Goal: Transaction & Acquisition: Purchase product/service

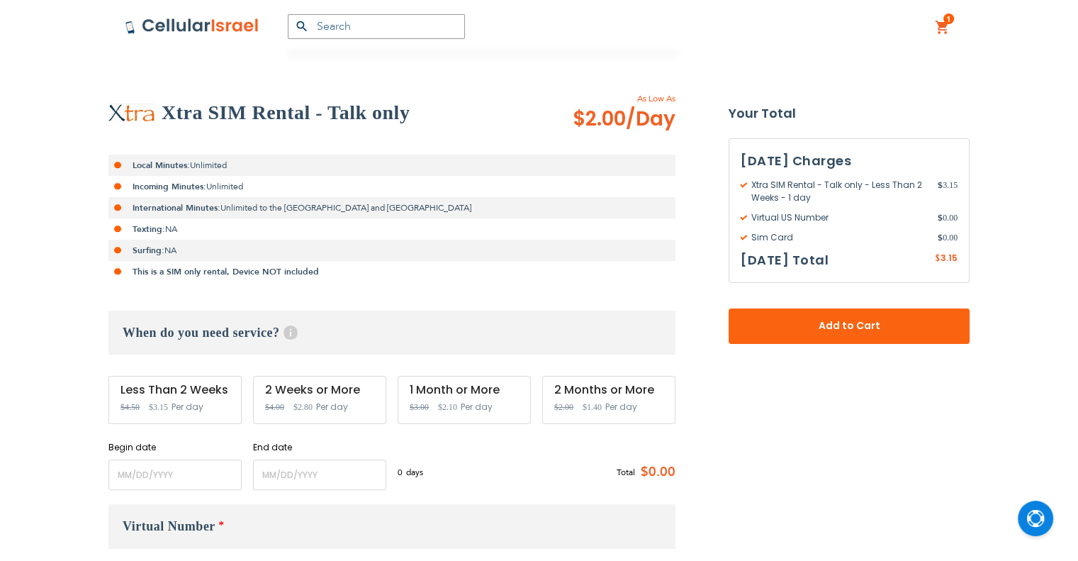
scroll to position [284, 0]
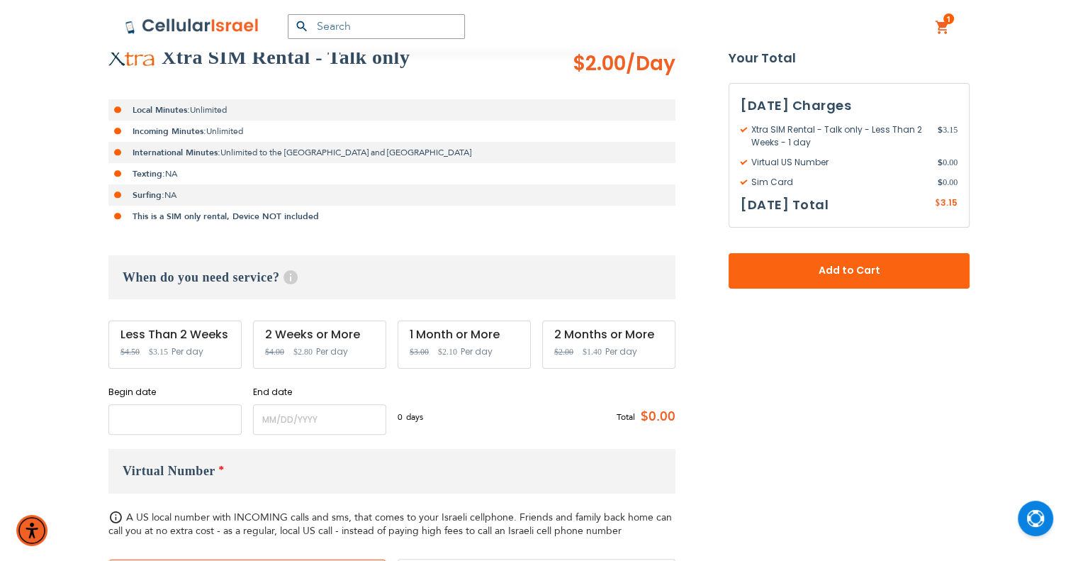
click at [174, 406] on input "name" at bounding box center [174, 419] width 133 height 30
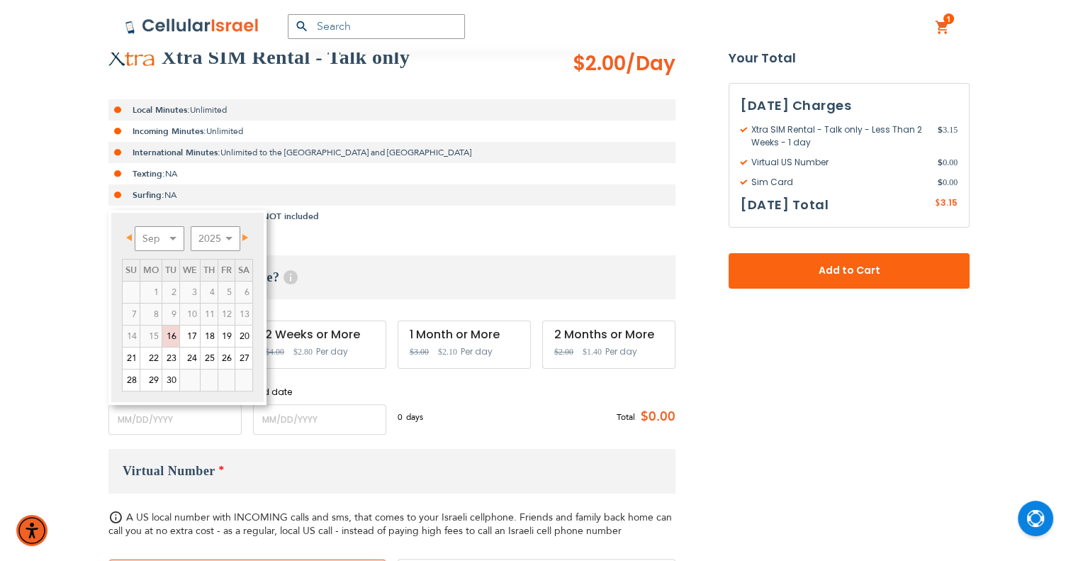
click at [248, 240] on span "Next" at bounding box center [245, 237] width 6 height 7
click at [128, 239] on span "Prev" at bounding box center [129, 237] width 6 height 7
click at [153, 378] on link "29" at bounding box center [150, 379] width 21 height 21
type input "[DATE]"
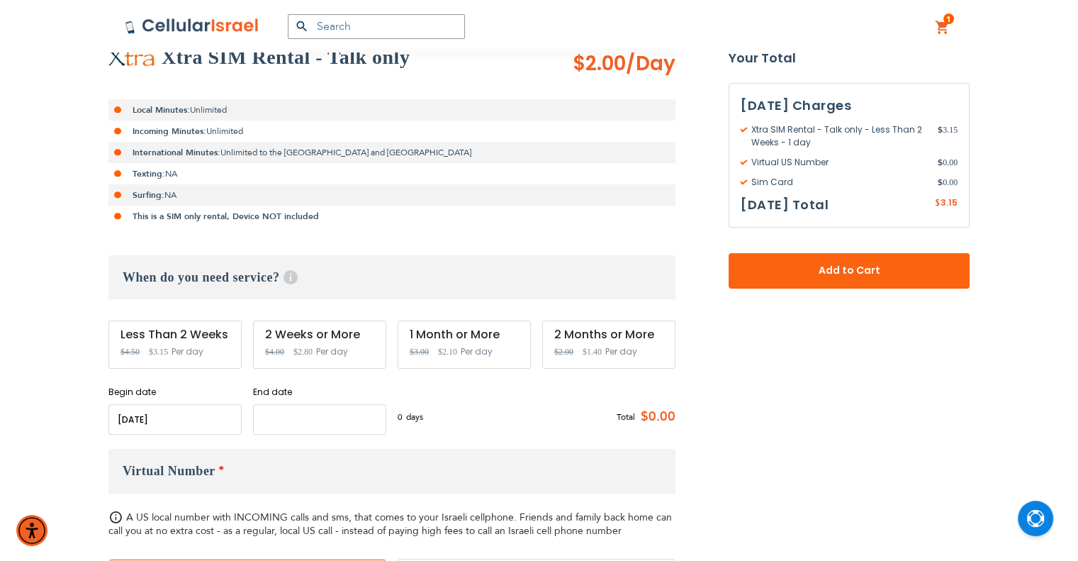
click at [287, 420] on input "name" at bounding box center [319, 419] width 133 height 30
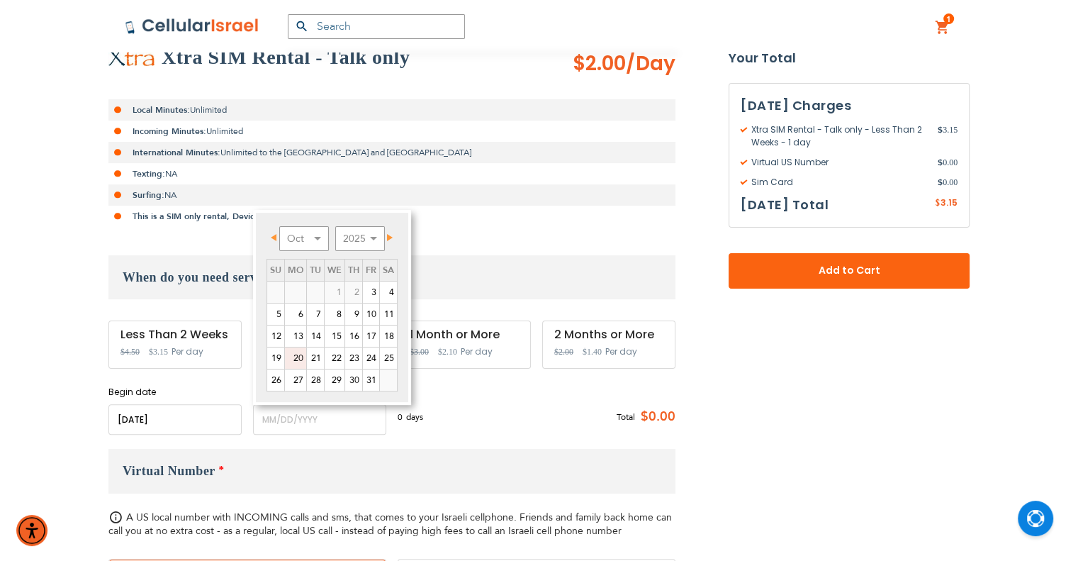
click at [297, 355] on link "20" at bounding box center [295, 357] width 21 height 21
type input "[DATE]"
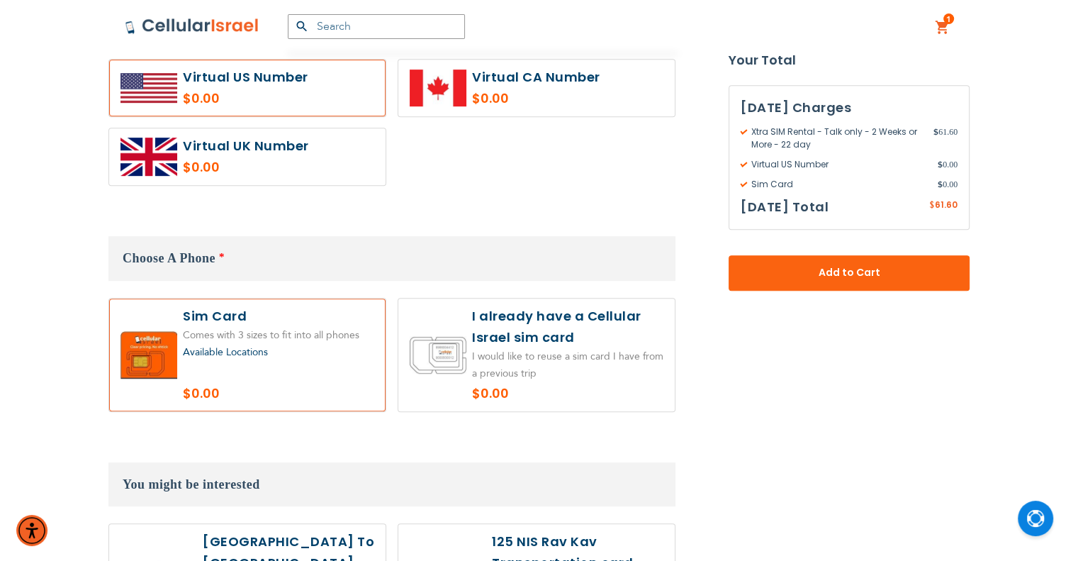
scroll to position [922, 0]
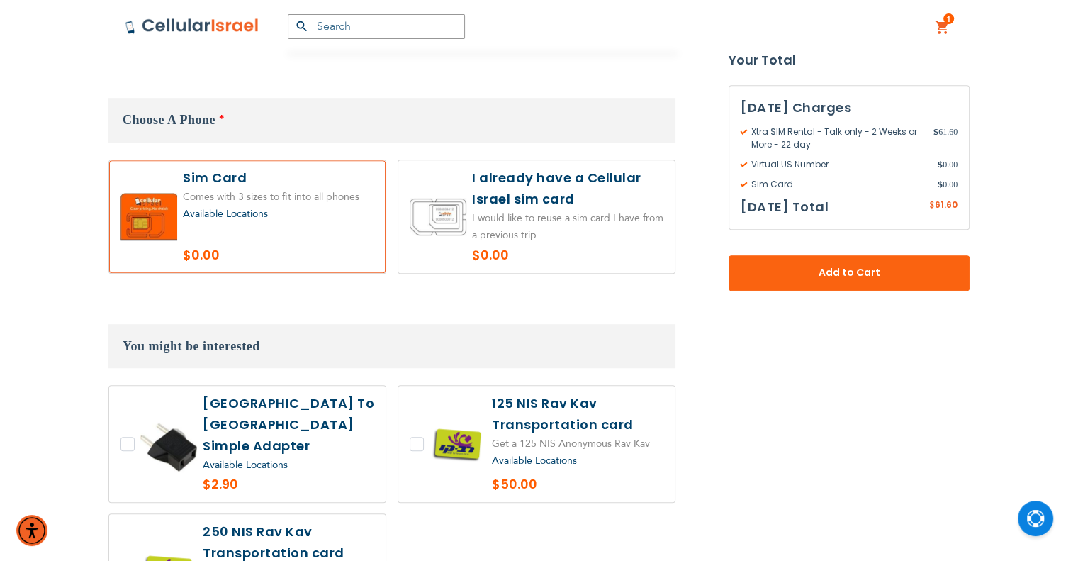
click at [509, 230] on label at bounding box center [536, 216] width 276 height 113
radio input "true"
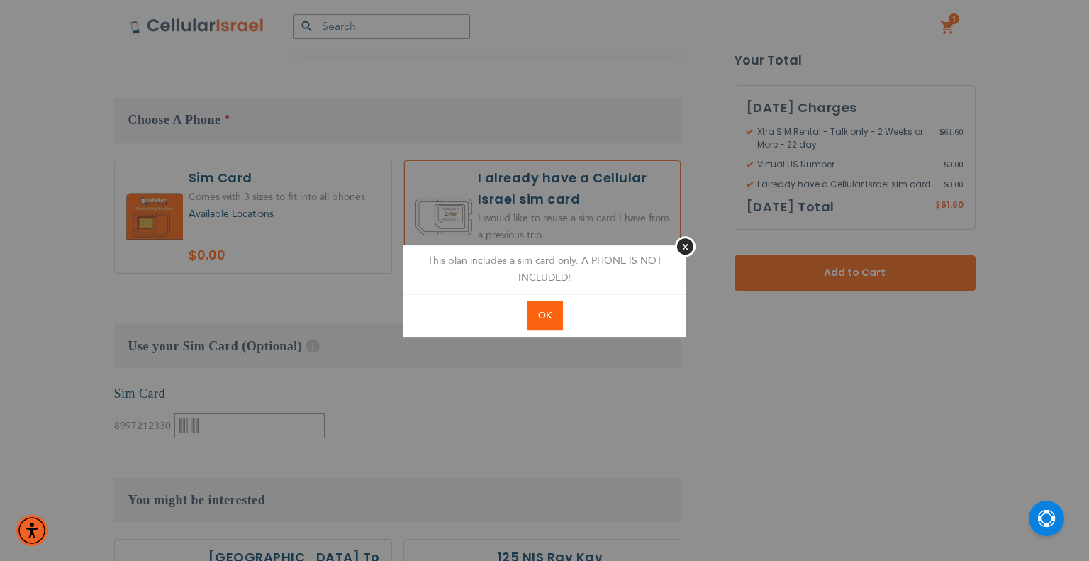
click at [555, 307] on button "OK" at bounding box center [545, 315] width 36 height 29
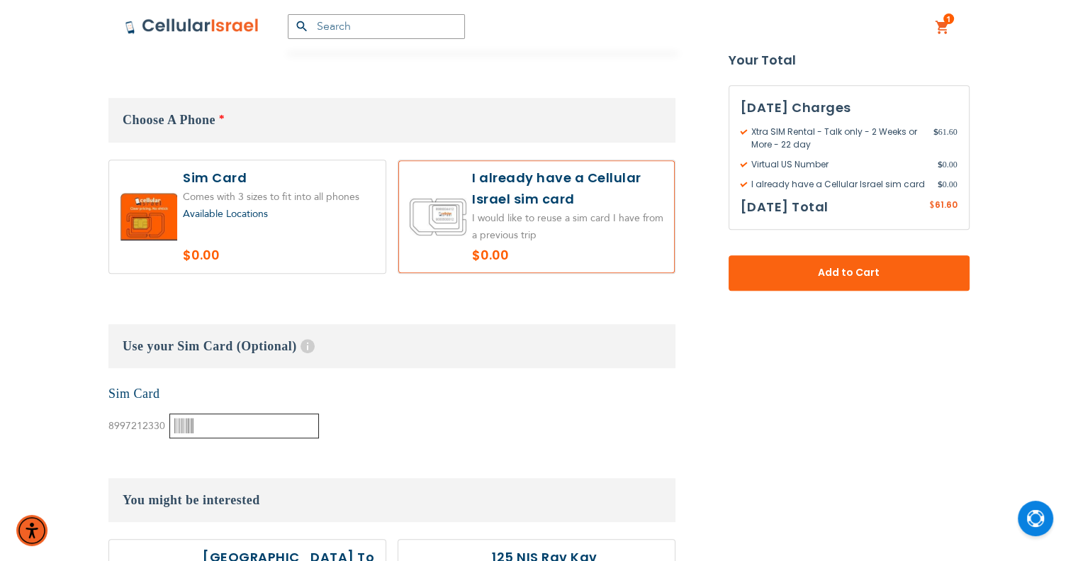
click at [250, 425] on input "text" at bounding box center [244, 425] width 150 height 25
paste input "89972123300002820728"
type input "89972123300002820728"
drag, startPoint x: 398, startPoint y: 417, endPoint x: 469, endPoint y: 423, distance: 70.4
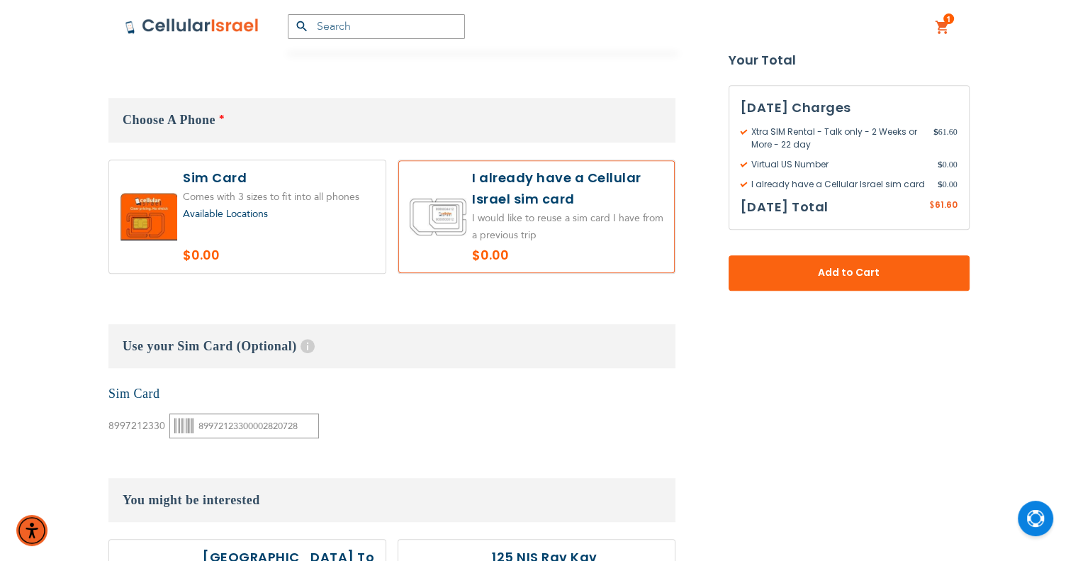
click at [400, 416] on div "None Sim Card 8997212330" at bounding box center [391, 412] width 567 height 54
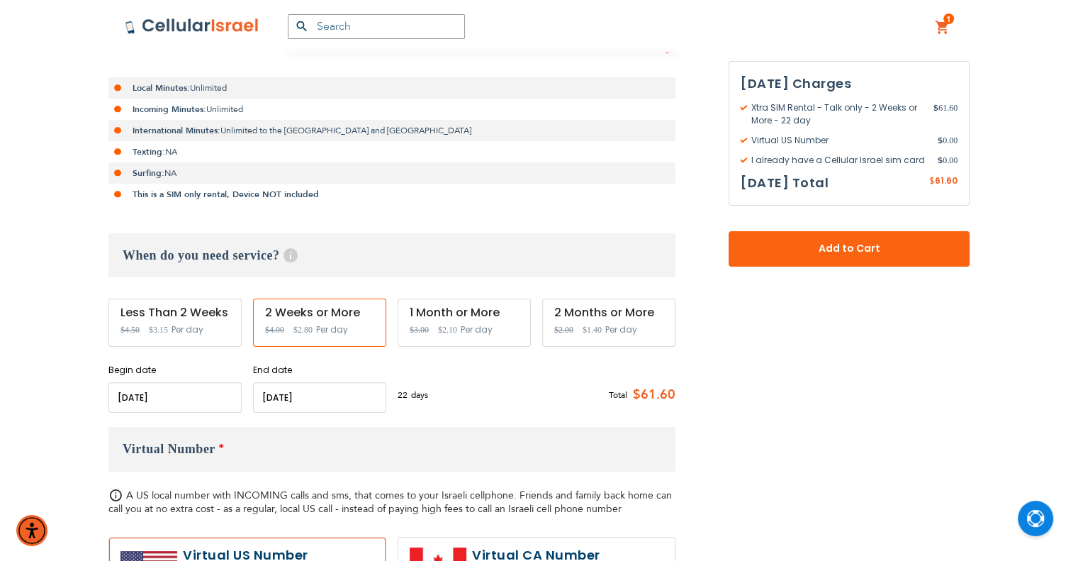
scroll to position [284, 0]
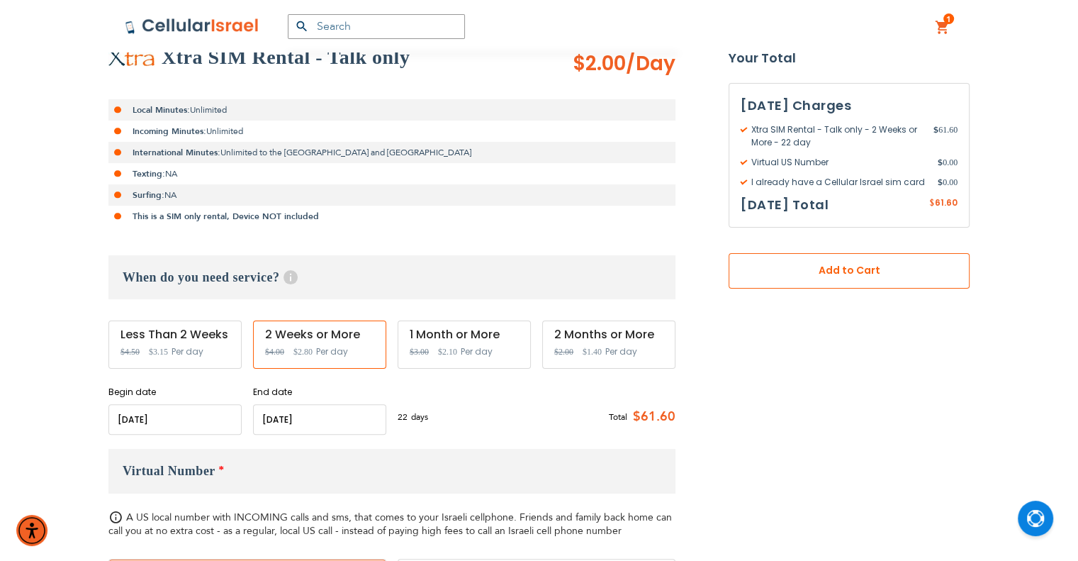
click at [840, 271] on span "Add to Cart" at bounding box center [849, 270] width 147 height 15
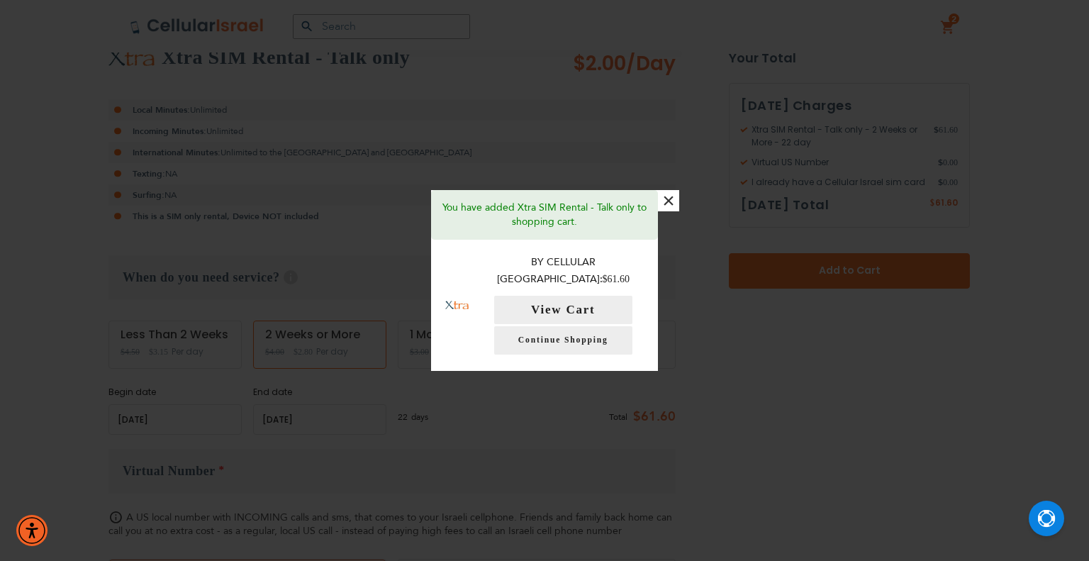
click at [676, 211] on button "×" at bounding box center [668, 200] width 21 height 21
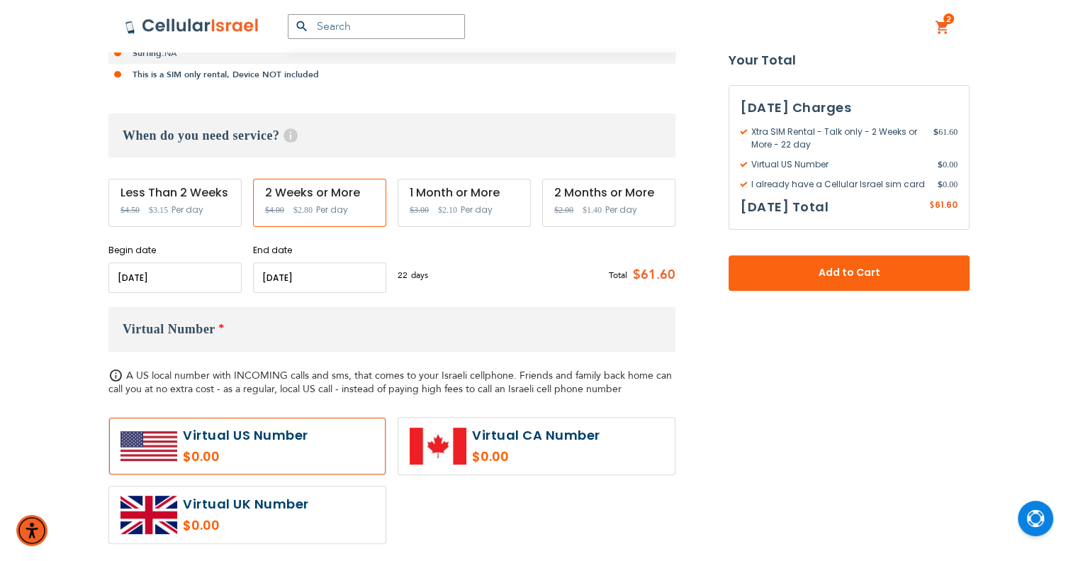
scroll to position [780, 0]
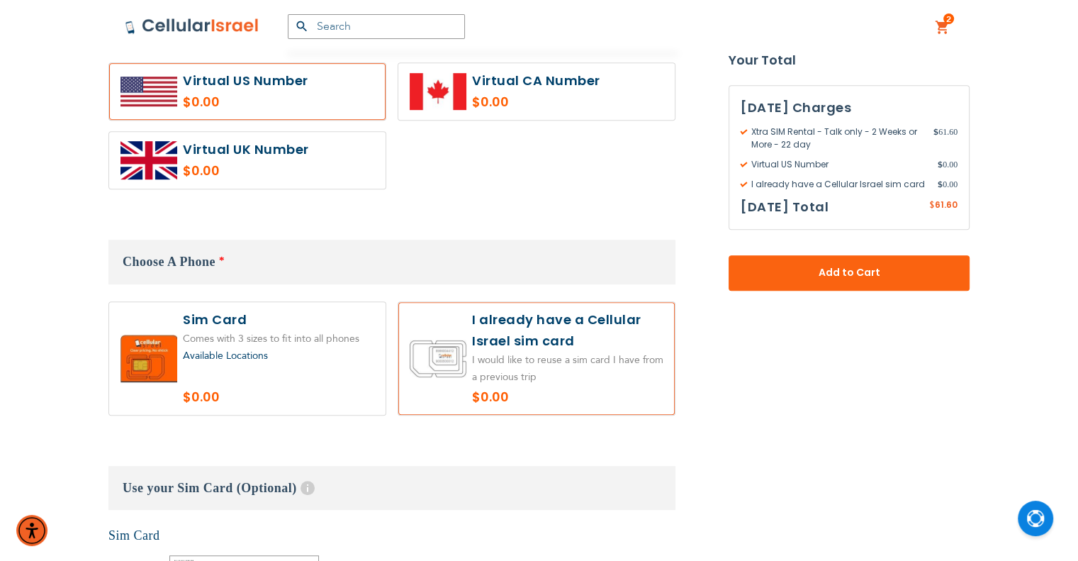
click at [320, 350] on div "Available Locations" at bounding box center [278, 356] width 191 height 18
click at [217, 381] on label at bounding box center [247, 358] width 276 height 113
radio input "true"
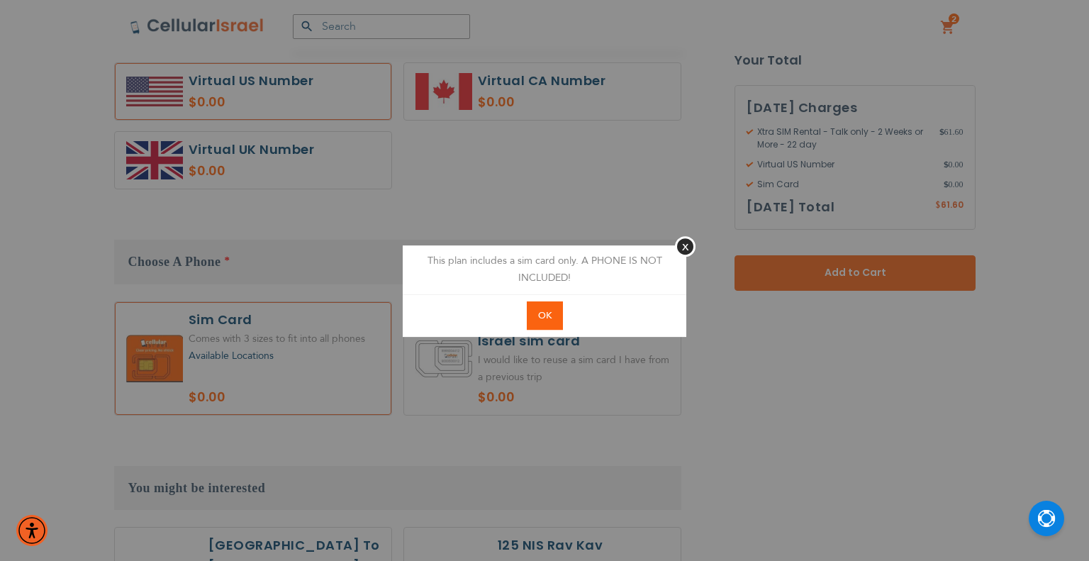
click at [559, 312] on button "OK" at bounding box center [545, 315] width 36 height 29
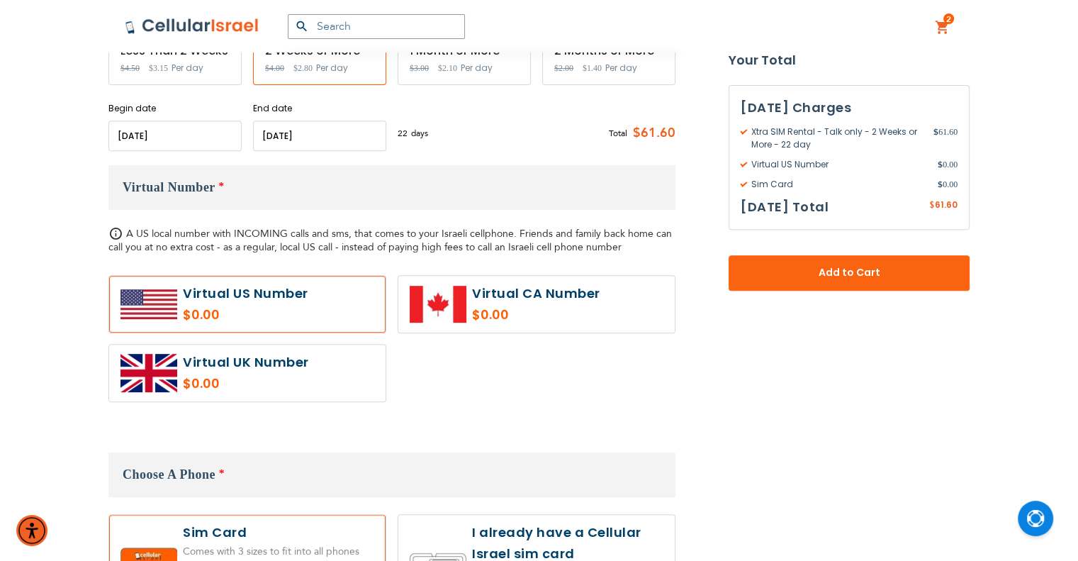
scroll to position [496, 0]
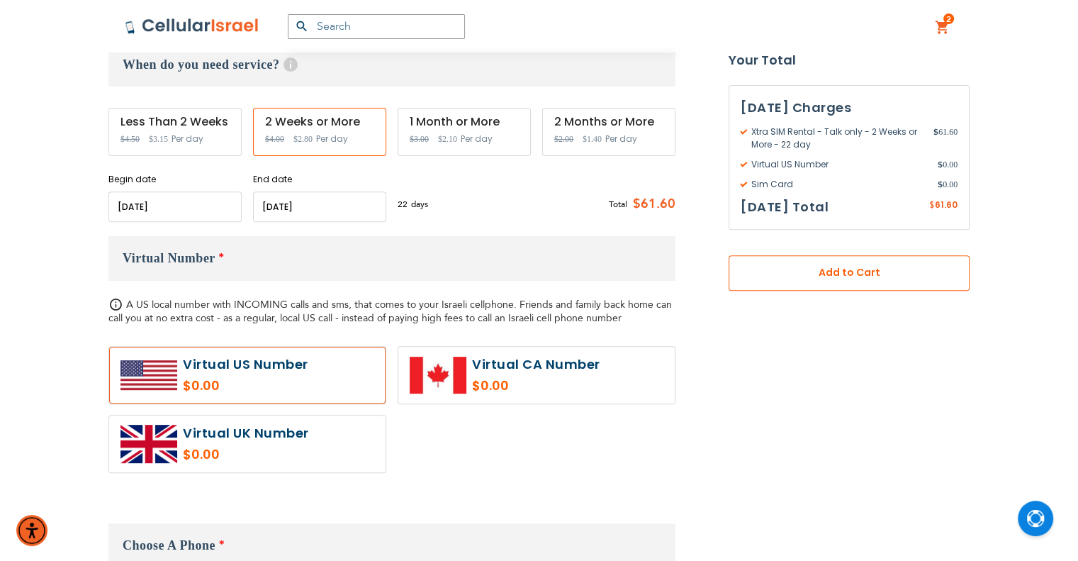
click at [803, 280] on button "Add to Cart" at bounding box center [849, 272] width 241 height 35
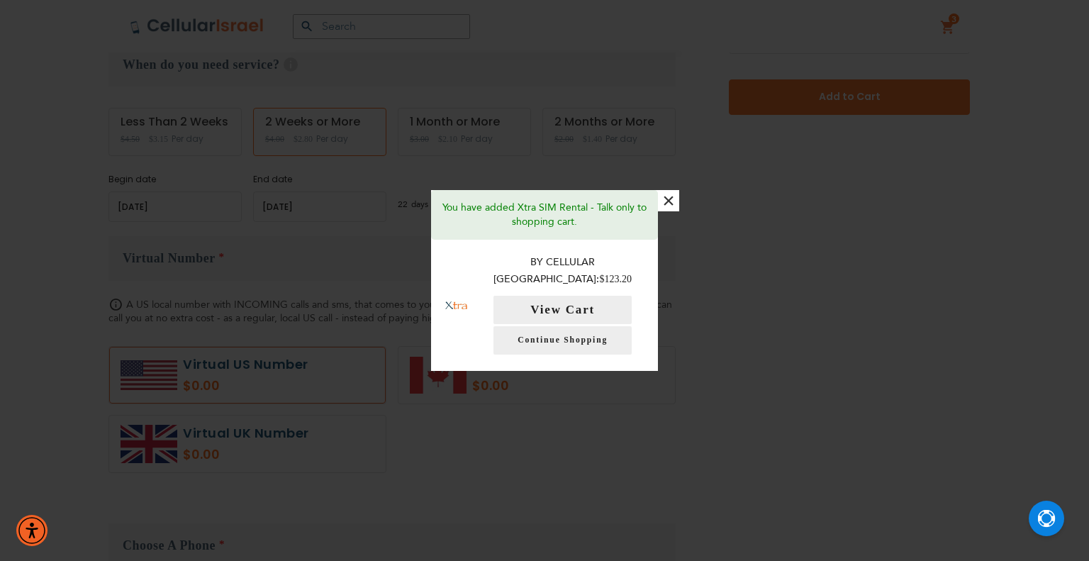
click at [676, 211] on button "×" at bounding box center [668, 200] width 21 height 21
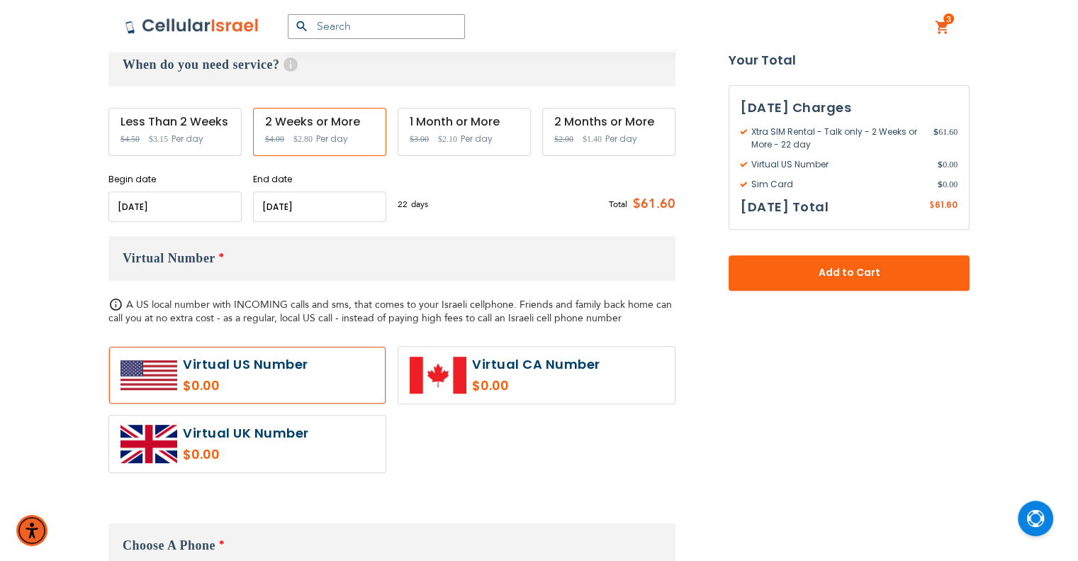
click at [591, 370] on label at bounding box center [536, 375] width 276 height 57
radio input "true"
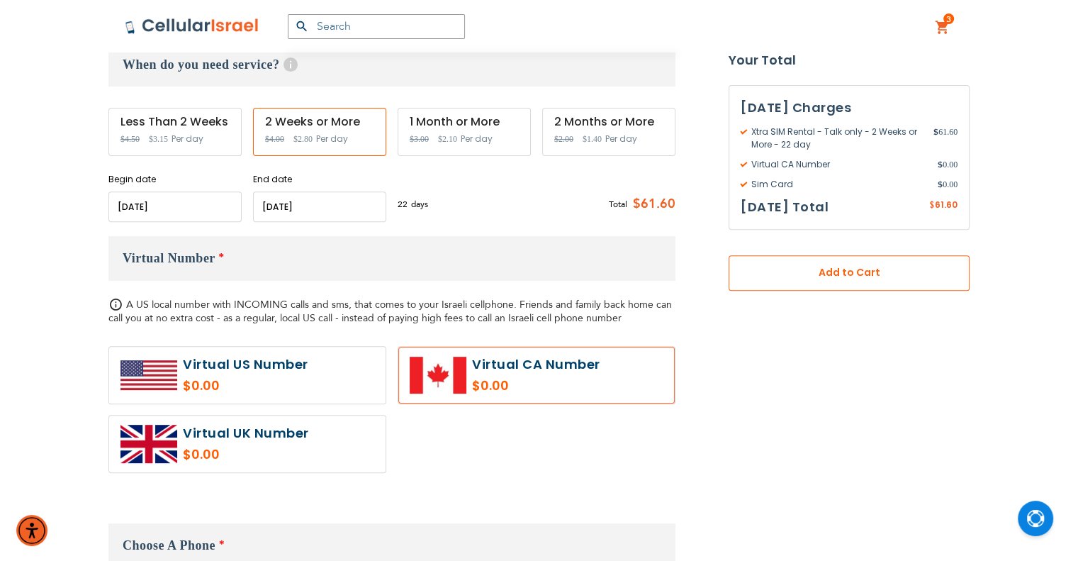
click at [803, 275] on span "Add to Cart" at bounding box center [849, 273] width 147 height 15
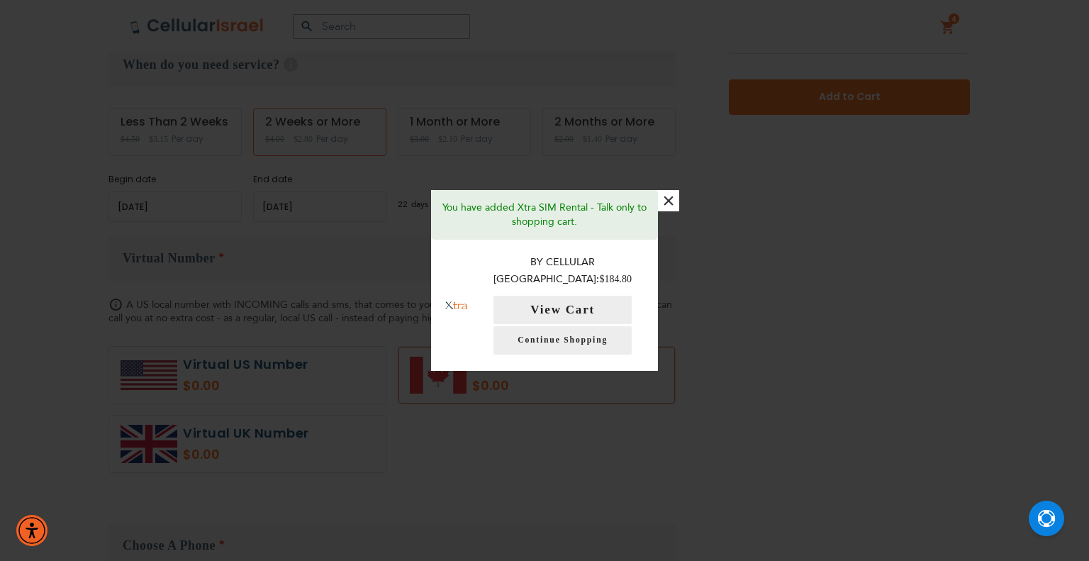
click at [674, 211] on button "×" at bounding box center [668, 200] width 21 height 21
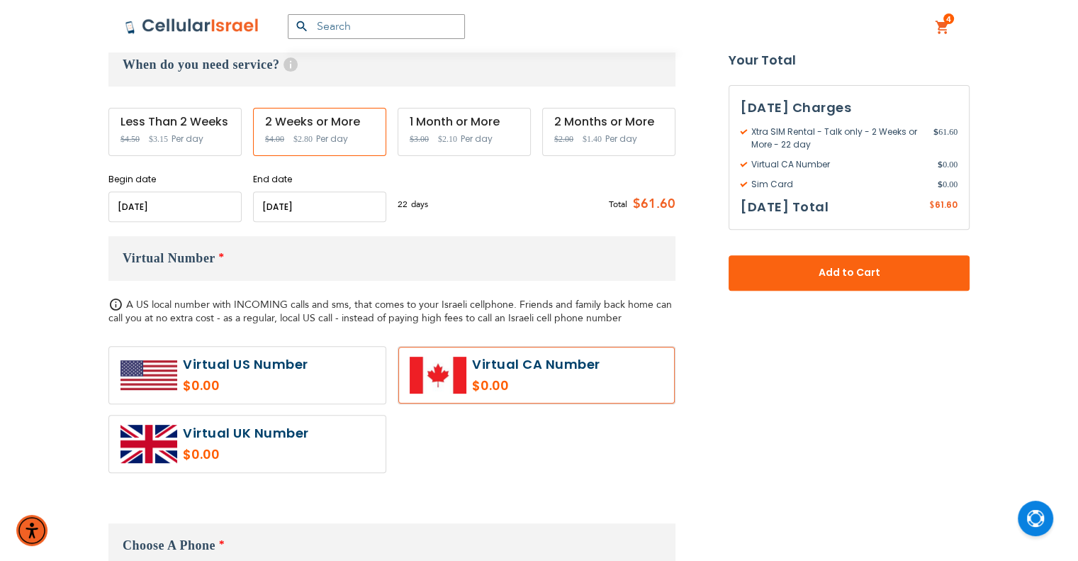
click at [944, 35] on div "4 4 items My Cart Mini Cart Options Details 2 Weeks or More $ 61.60 One time Vi…" at bounding box center [943, 27] width 44 height 52
click at [941, 28] on link "4 4 items My Cart" at bounding box center [943, 27] width 16 height 17
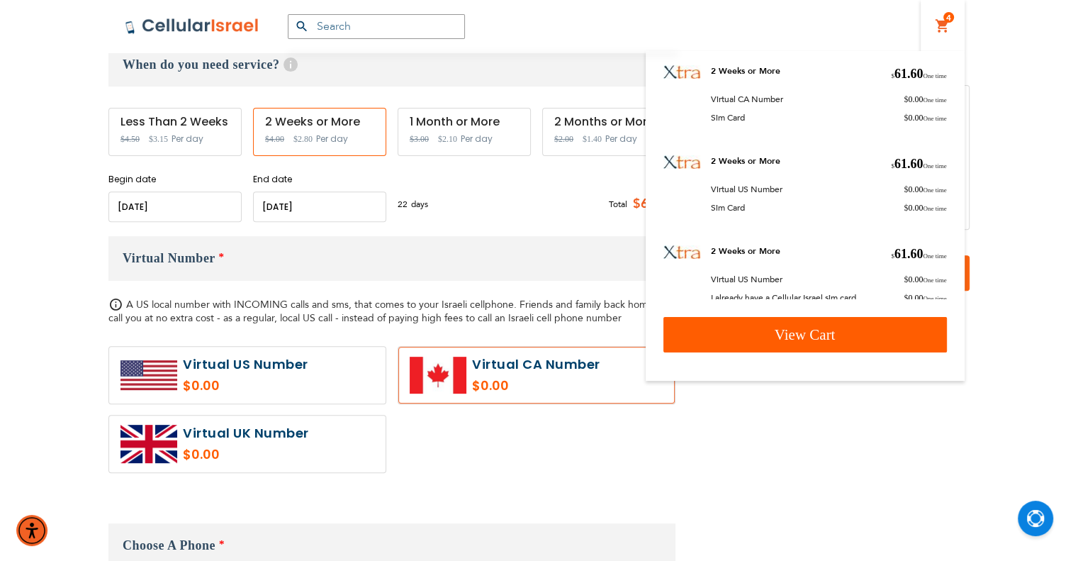
click at [880, 339] on link "View Cart" at bounding box center [806, 334] width 284 height 35
